Goal: Information Seeking & Learning: Learn about a topic

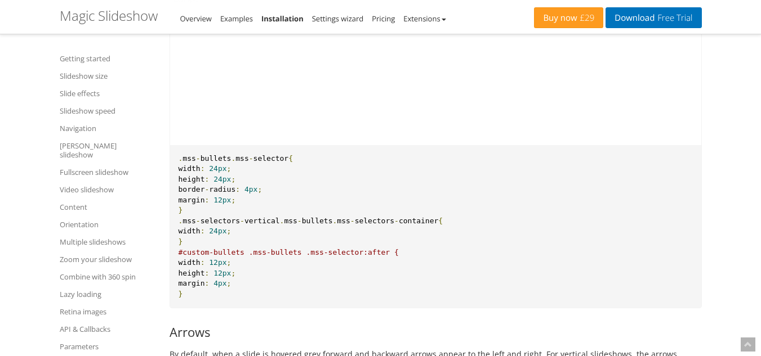
scroll to position [7683, 0]
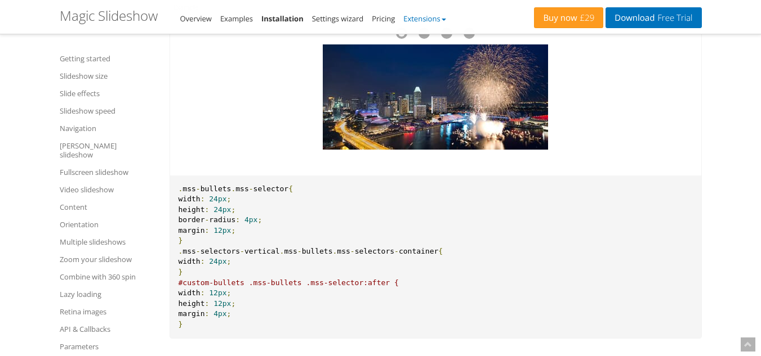
click at [446, 19] on b at bounding box center [443, 20] width 5 height 2
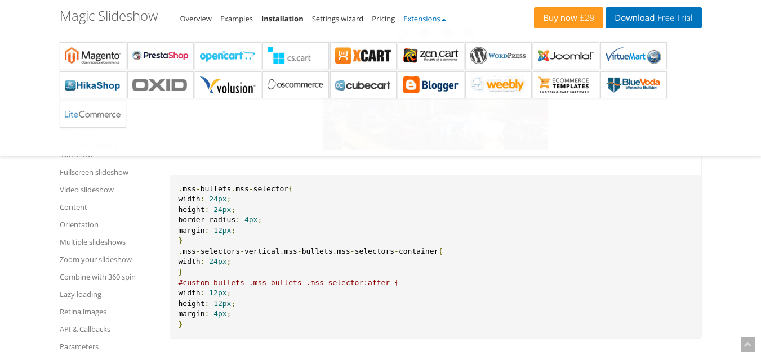
click at [446, 19] on b at bounding box center [443, 20] width 5 height 2
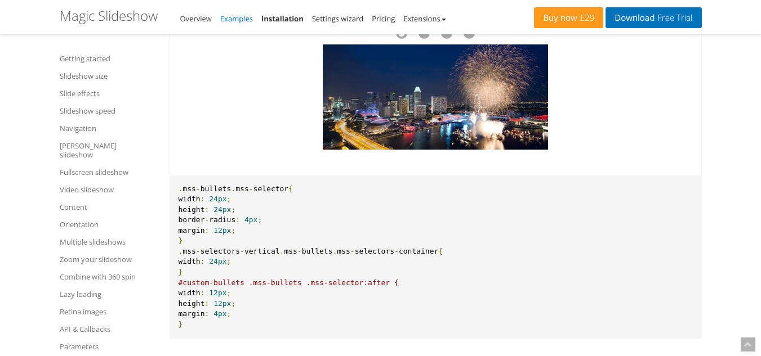
click at [235, 19] on link "Examples" at bounding box center [236, 19] width 33 height 10
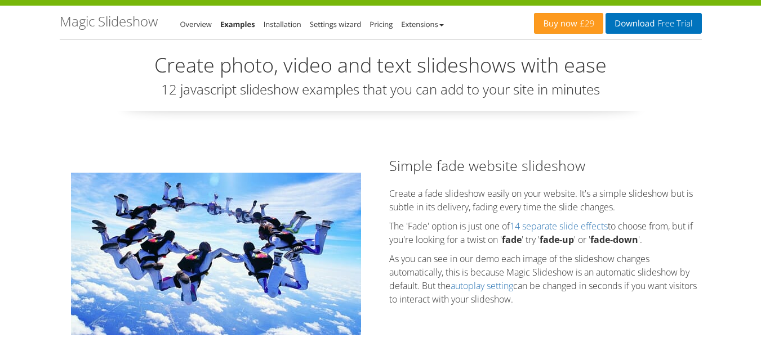
scroll to position [45, 0]
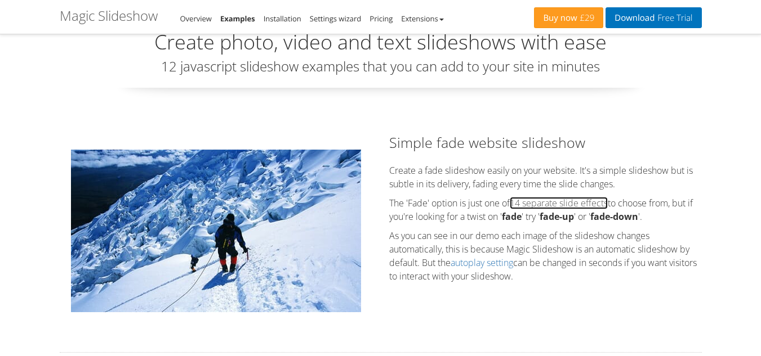
click at [575, 206] on link "14 separate slide effects" at bounding box center [559, 203] width 98 height 12
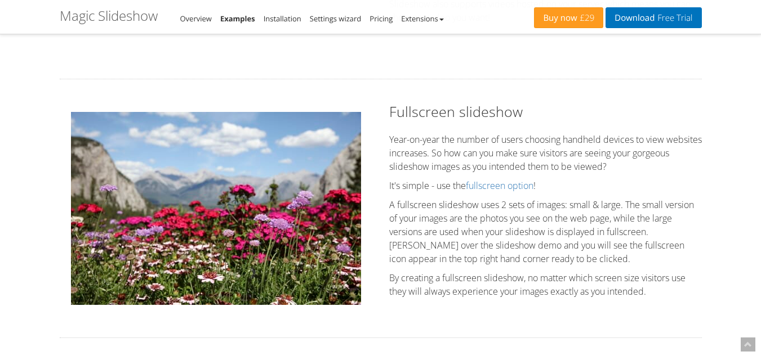
scroll to position [1419, 0]
click at [509, 189] on link "fullscreen option" at bounding box center [500, 186] width 68 height 12
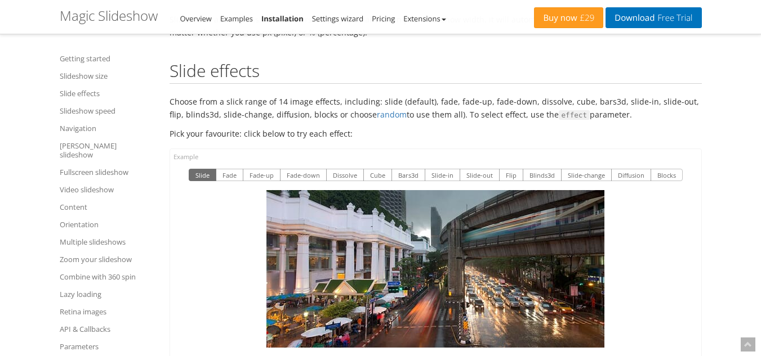
scroll to position [2088, 0]
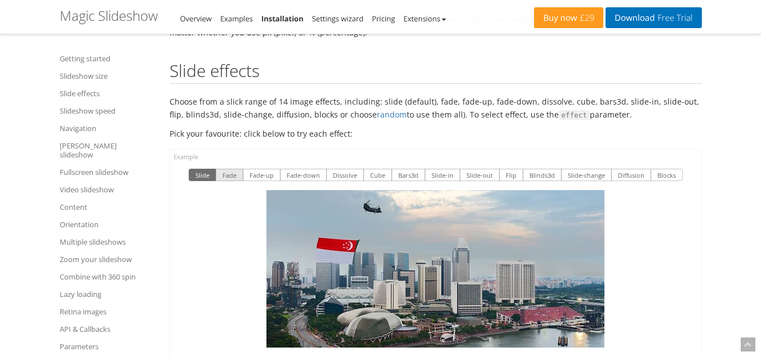
click at [231, 169] on button "Fade" at bounding box center [230, 175] width 28 height 12
click at [269, 169] on button "Fade-up" at bounding box center [262, 175] width 38 height 12
click at [303, 169] on button "Fade-down" at bounding box center [303, 175] width 47 height 12
click at [343, 169] on button "Dissolve" at bounding box center [345, 175] width 38 height 12
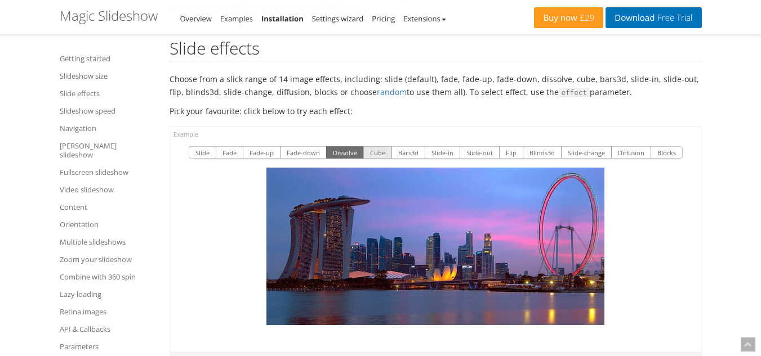
click at [374, 146] on button "Cube" at bounding box center [377, 152] width 29 height 12
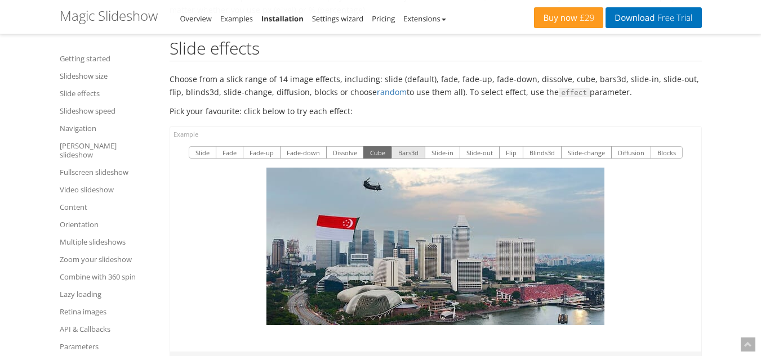
click at [410, 146] on button "Bars3d" at bounding box center [408, 152] width 34 height 12
click at [444, 146] on button "Slide-in" at bounding box center [442, 152] width 35 height 12
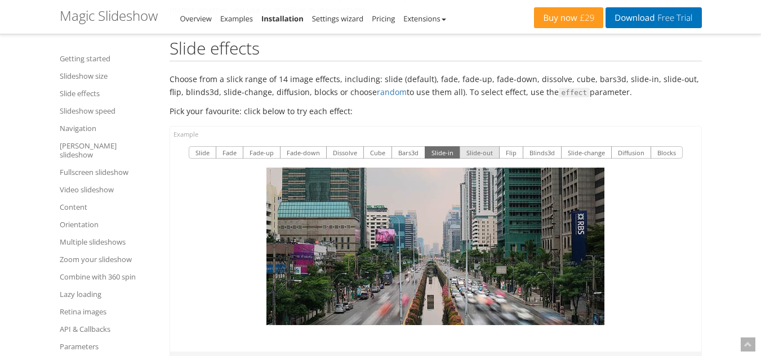
click at [493, 146] on button "Slide-out" at bounding box center [479, 152] width 40 height 12
click at [508, 146] on button "Flip" at bounding box center [511, 152] width 24 height 12
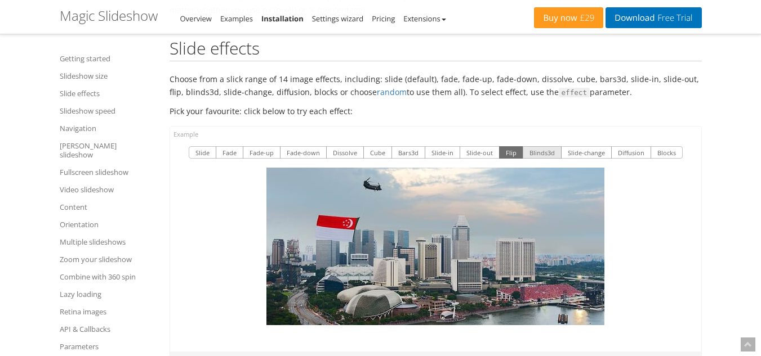
click at [540, 146] on button "Blinds3d" at bounding box center [542, 152] width 39 height 12
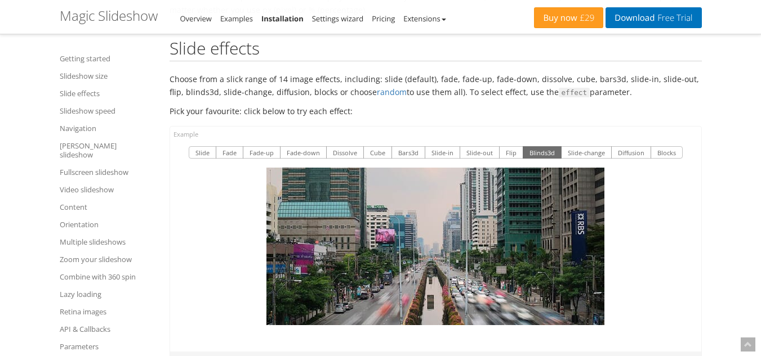
drag, startPoint x: 201, startPoint y: 158, endPoint x: 506, endPoint y: 333, distance: 351.4
click at [506, 333] on div "Slide Fade Fade-up Fade-down Dissolve Cube Bars3d Slide-in Slide-out Flip Blind…" at bounding box center [435, 239] width 531 height 225
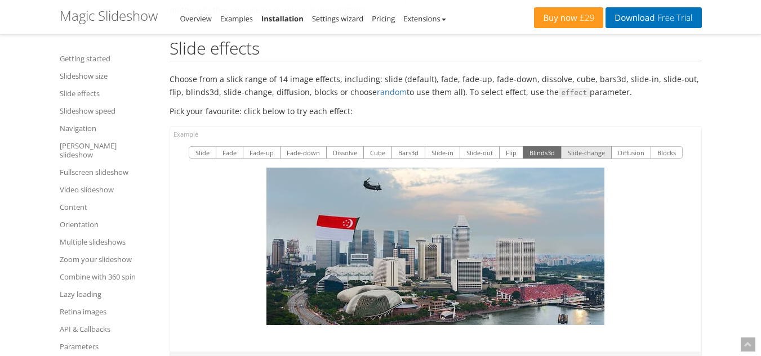
click at [587, 146] on button "Slide-change" at bounding box center [586, 152] width 51 height 12
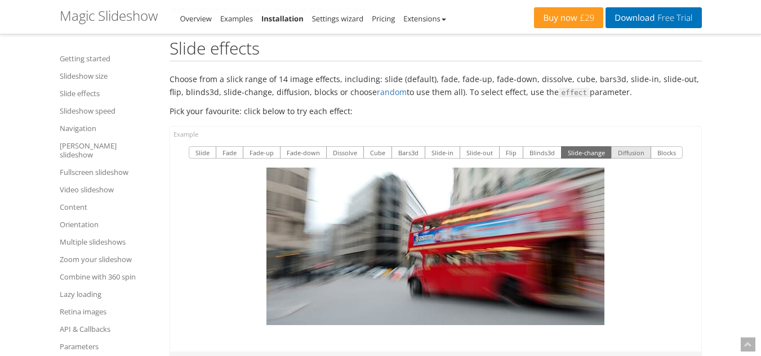
click at [636, 146] on button "Diffusion" at bounding box center [631, 152] width 40 height 12
click at [663, 146] on button "Blocks" at bounding box center [666, 152] width 32 height 12
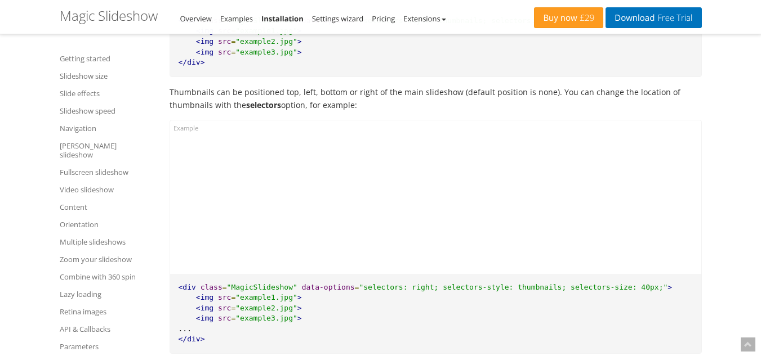
scroll to position [4160, 0]
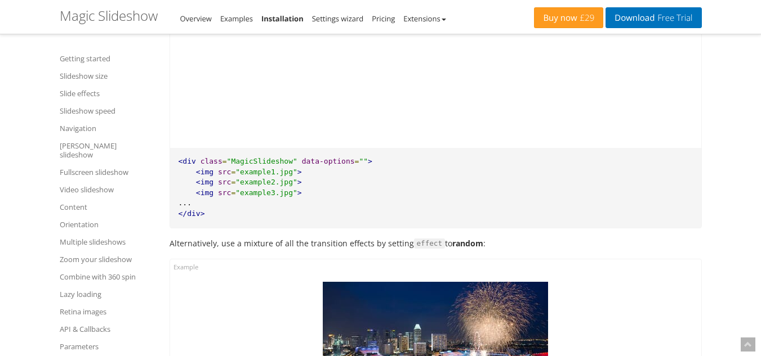
scroll to position [2342, 0]
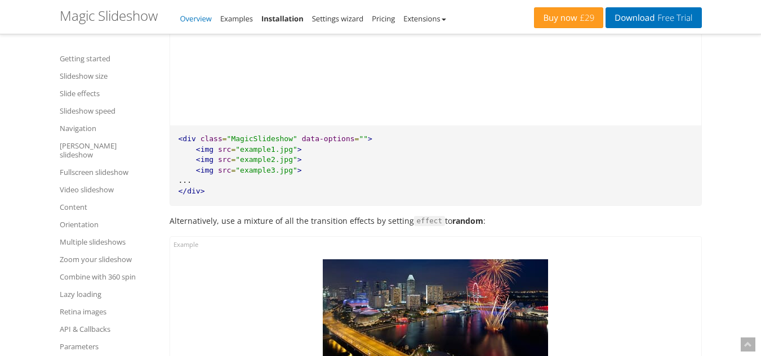
click at [188, 17] on link "Overview" at bounding box center [196, 19] width 32 height 10
